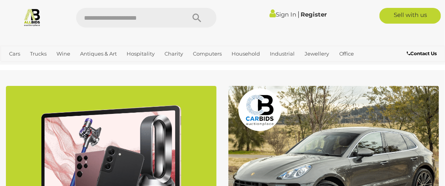
click at [280, 13] on link "Sign In" at bounding box center [283, 15] width 27 height 8
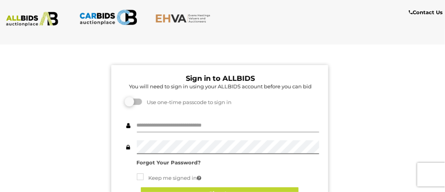
click at [160, 123] on input "text" at bounding box center [228, 126] width 182 height 14
type input "******"
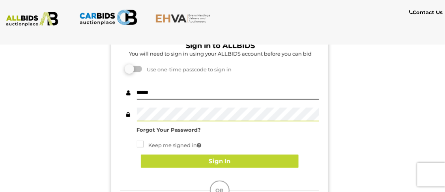
scroll to position [34, 0]
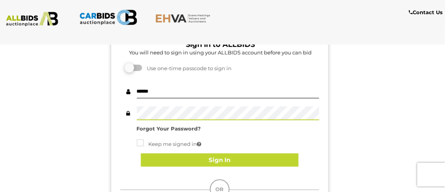
click at [268, 165] on button "Sign In" at bounding box center [220, 161] width 158 height 14
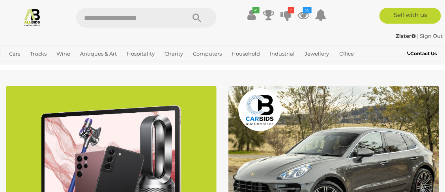
click at [302, 10] on icon at bounding box center [304, 15] width 12 height 14
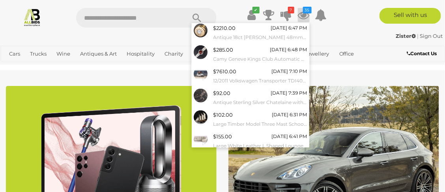
scroll to position [126, 0]
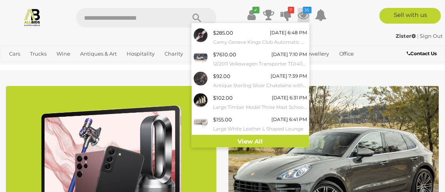
click at [286, 139] on link "View All" at bounding box center [251, 142] width 118 height 14
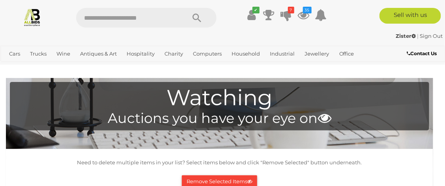
click at [30, 16] on img at bounding box center [32, 17] width 19 height 19
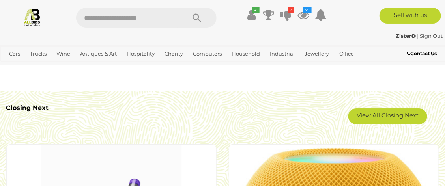
scroll to position [1425, 0]
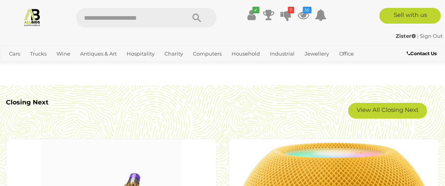
click at [404, 113] on link "View All Closing Next" at bounding box center [388, 111] width 79 height 16
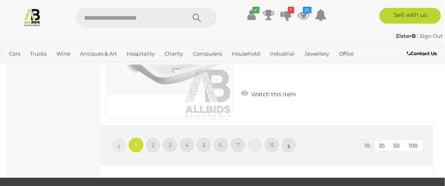
scroll to position [1393, 0]
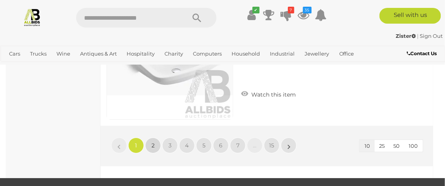
click at [153, 148] on span "2" at bounding box center [153, 145] width 3 height 7
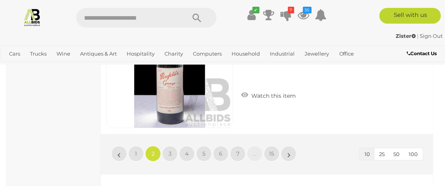
scroll to position [1391, 0]
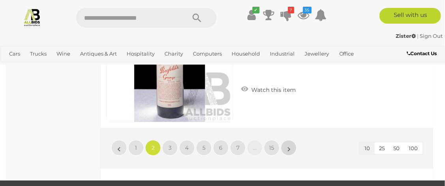
click at [291, 156] on link "»" at bounding box center [289, 148] width 16 height 16
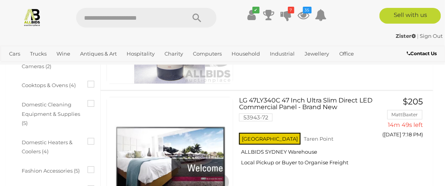
scroll to position [728, 0]
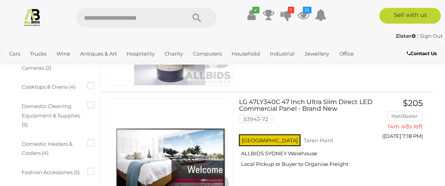
click at [0, 0] on link "View All Wine Auctions" at bounding box center [0, 0] width 0 height 0
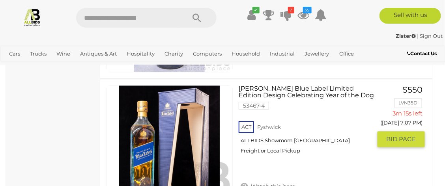
scroll to position [441, 0]
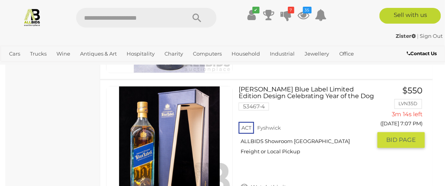
click at [246, 183] on icon at bounding box center [244, 187] width 7 height 8
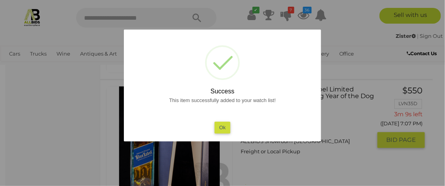
click at [226, 124] on button "Ok" at bounding box center [223, 127] width 16 height 11
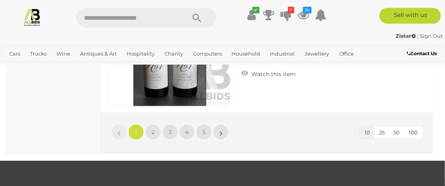
scroll to position [1527, 0]
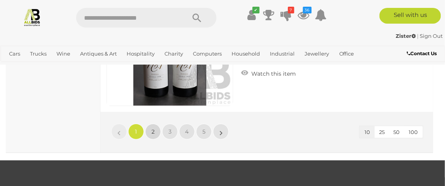
click at [153, 130] on link "2" at bounding box center [153, 132] width 16 height 16
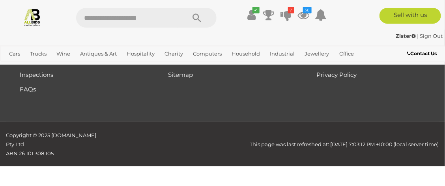
scroll to position [152, 0]
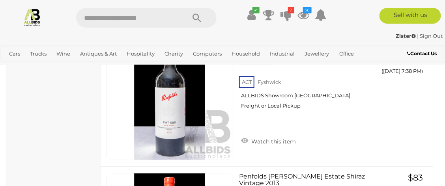
scroll to position [1334, 0]
click at [245, 137] on icon at bounding box center [244, 141] width 7 height 8
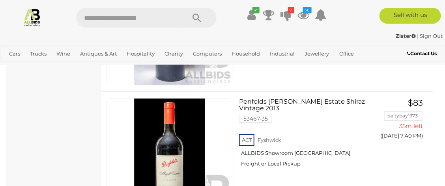
scroll to position [1409, 0]
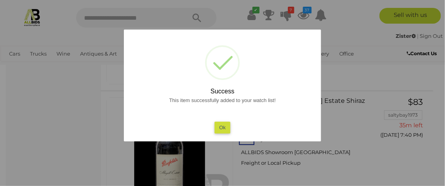
click at [225, 127] on button "Ok" at bounding box center [223, 127] width 16 height 11
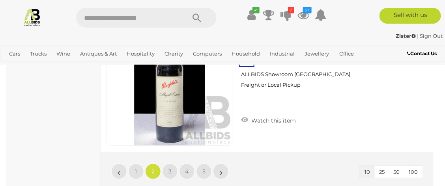
scroll to position [1488, 0]
click at [171, 168] on span "3" at bounding box center [170, 171] width 3 height 7
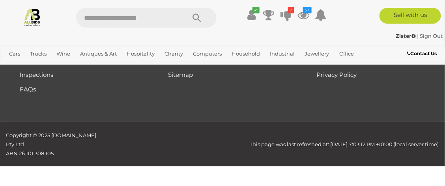
scroll to position [152, 0]
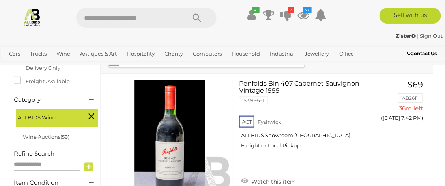
scroll to position [171, 0]
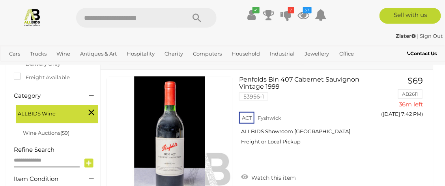
click at [242, 173] on icon at bounding box center [244, 177] width 7 height 8
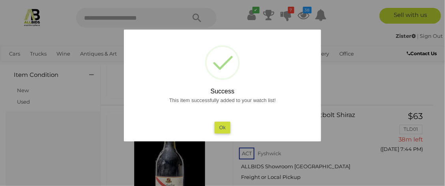
scroll to position [277, 0]
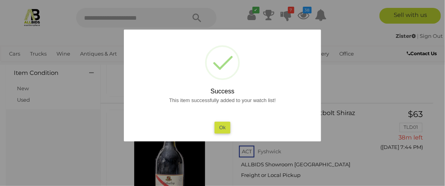
click at [218, 123] on button "Ok" at bounding box center [223, 127] width 16 height 11
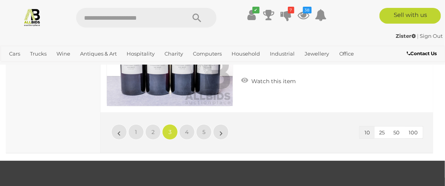
scroll to position [1528, 0]
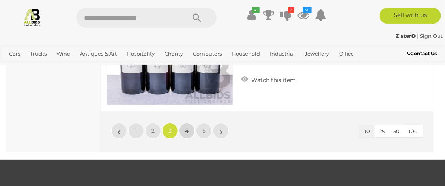
click at [186, 128] on span "4" at bounding box center [188, 131] width 4 height 7
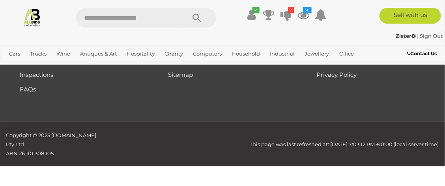
scroll to position [152, 0]
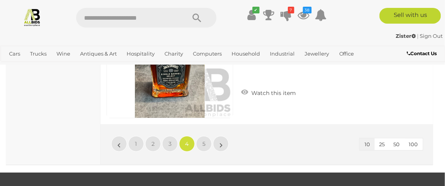
scroll to position [1520, 0]
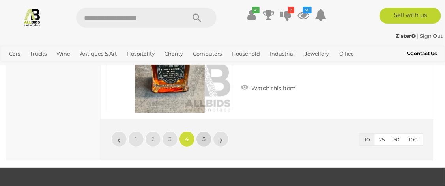
click at [203, 136] on span "5" at bounding box center [204, 139] width 3 height 7
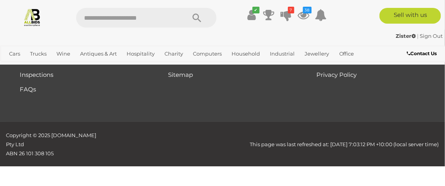
scroll to position [152, 0]
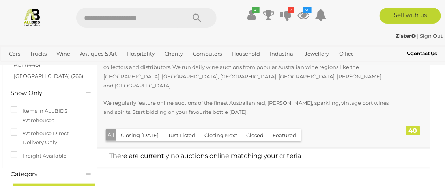
scroll to position [0, 3]
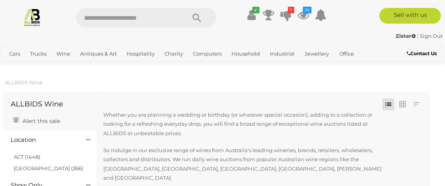
click at [286, 15] on icon at bounding box center [286, 15] width 11 height 14
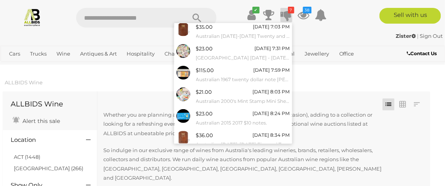
scroll to position [61, 0]
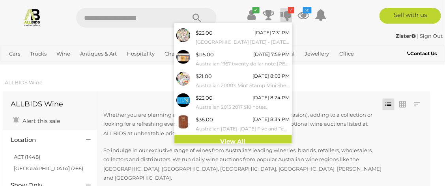
click at [237, 146] on link "View All" at bounding box center [234, 142] width 118 height 14
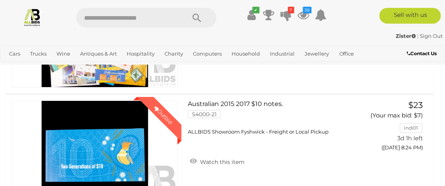
scroll to position [678, 0]
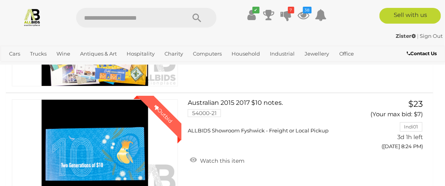
click at [227, 134] on span "ALLBIDS Showroom Fyshwick - Freight or Local Pickup" at bounding box center [258, 131] width 141 height 6
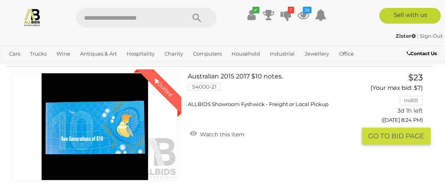
scroll to position [722, 0]
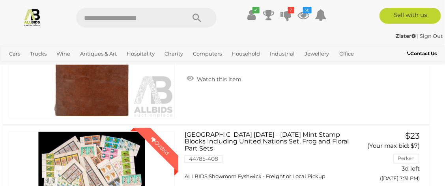
scroll to position [284, 3]
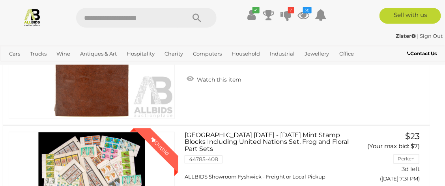
click at [33, 15] on img at bounding box center [32, 17] width 19 height 19
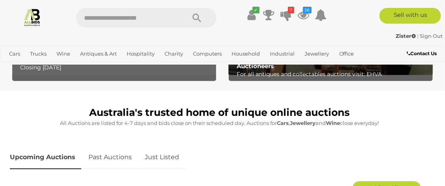
scroll to position [302, 0]
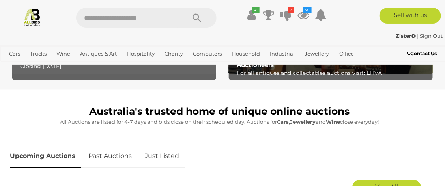
click at [159, 159] on link "Just Listed" at bounding box center [162, 156] width 46 height 23
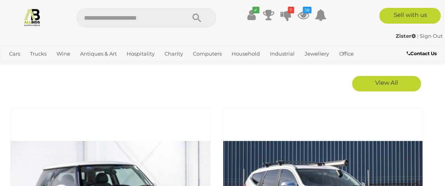
scroll to position [403, 0]
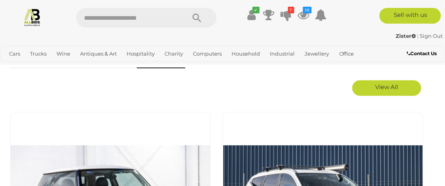
click at [395, 86] on span "View All" at bounding box center [387, 87] width 23 height 8
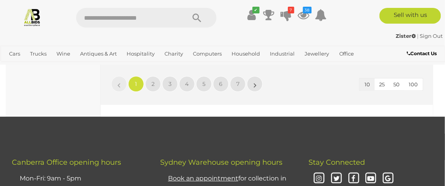
scroll to position [1354, 0]
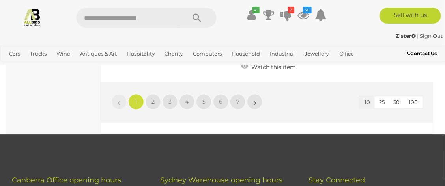
click at [395, 101] on span "50" at bounding box center [397, 102] width 6 height 6
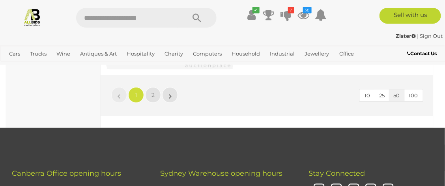
scroll to position [6961, 0]
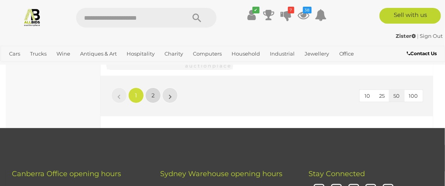
click at [153, 92] on span "2" at bounding box center [153, 95] width 3 height 7
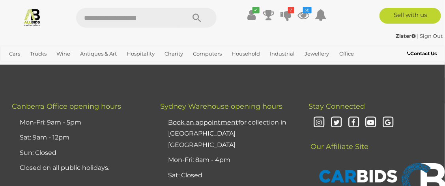
scroll to position [1795, 0]
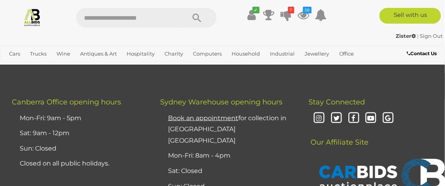
click at [30, 16] on img at bounding box center [32, 17] width 19 height 19
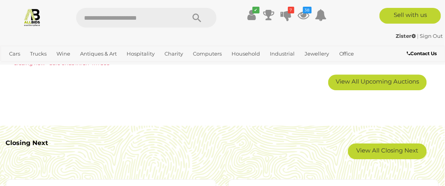
scroll to position [1386, 0]
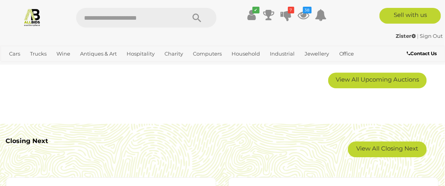
click at [389, 149] on link "View All Closing Next" at bounding box center [387, 150] width 79 height 16
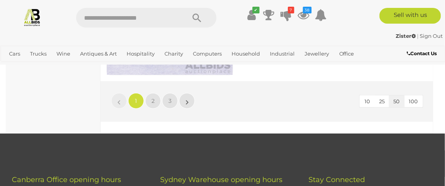
scroll to position [7023, 0]
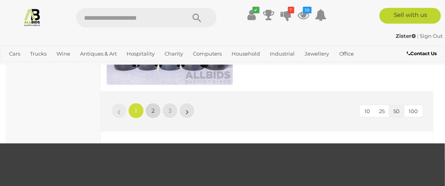
click at [153, 115] on span "2" at bounding box center [153, 110] width 3 height 7
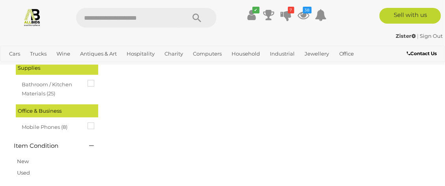
scroll to position [41, 0]
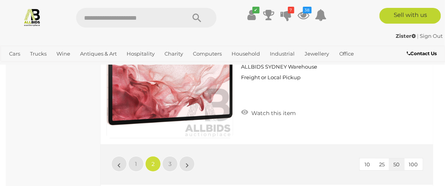
scroll to position [6986, 0]
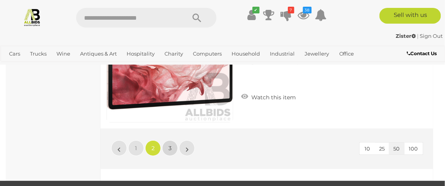
click at [176, 154] on link "3" at bounding box center [170, 149] width 16 height 16
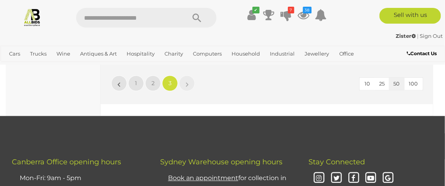
scroll to position [1175, 0]
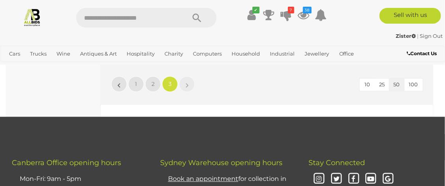
click at [27, 16] on img at bounding box center [32, 17] width 19 height 19
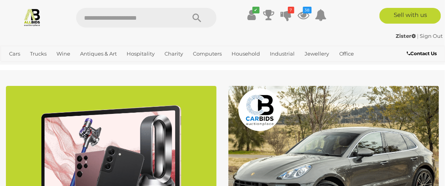
click at [304, 13] on icon "38" at bounding box center [307, 10] width 9 height 7
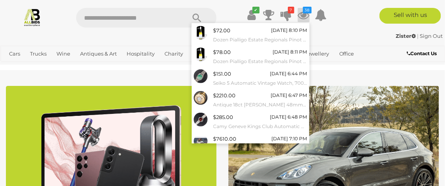
scroll to position [126, 0]
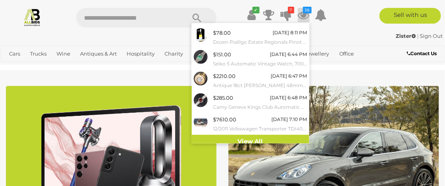
click at [247, 139] on link "View All" at bounding box center [251, 142] width 118 height 14
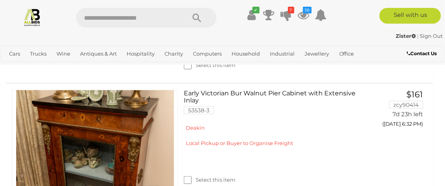
scroll to position [3212, 0]
